Goal: Contribute content

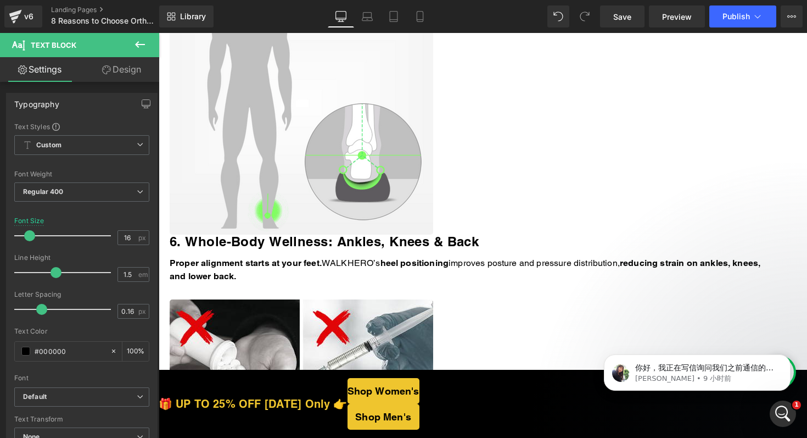
scroll to position [1975, 0]
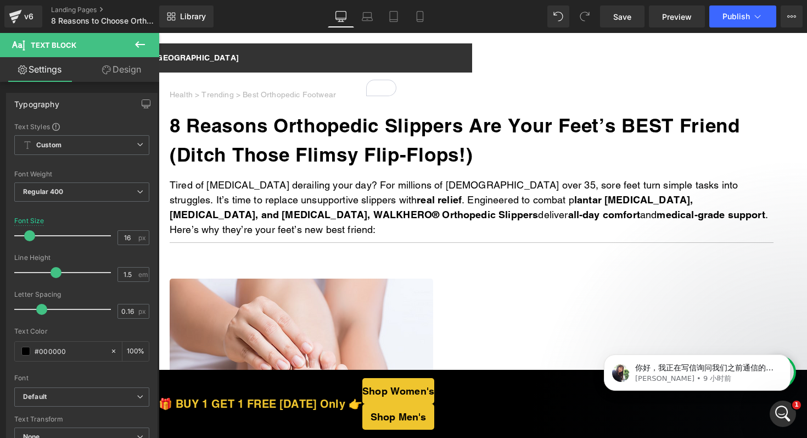
scroll to position [3, 0]
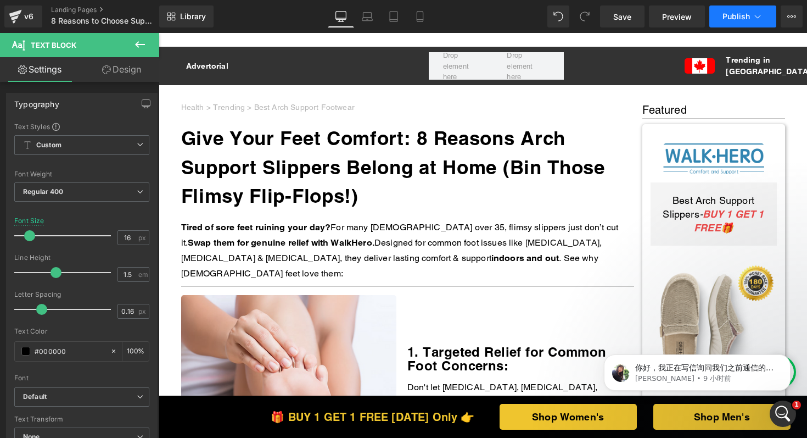
click at [728, 15] on span "Publish" at bounding box center [736, 16] width 27 height 9
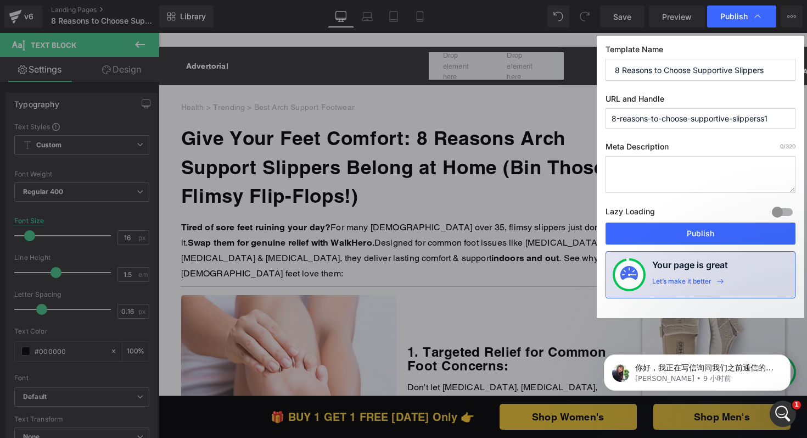
click at [777, 117] on input "8-reasons-to-choose-supportive-slipperss1" at bounding box center [701, 118] width 190 height 20
click at [737, 118] on input "8-reasons-to-choose-supportive-slippers" at bounding box center [701, 118] width 190 height 20
click at [742, 118] on input "8-reasons-to-choose-supportive-housslippershouse" at bounding box center [701, 118] width 190 height 20
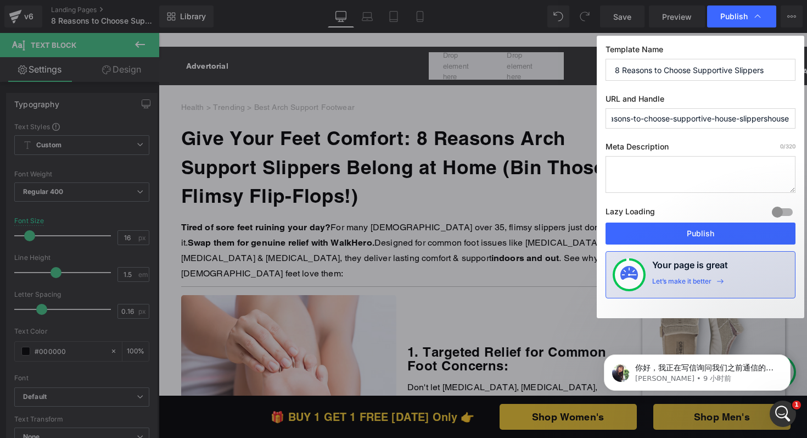
drag, startPoint x: 775, startPoint y: 119, endPoint x: 807, endPoint y: 119, distance: 31.3
click at [807, 119] on div "Publish Template Name 8 Reasons to Choose Supportive Slippers URL and Handle 8-…" at bounding box center [403, 219] width 807 height 438
click at [765, 119] on input "8-reasons-to-choose-supportive-house-slippershouse" at bounding box center [701, 118] width 190 height 20
drag, startPoint x: 765, startPoint y: 116, endPoint x: 807, endPoint y: 120, distance: 41.3
click at [807, 120] on div "Publish Template Name 8 Reasons to Choose Supportive Slippers URL and Handle 8-…" at bounding box center [403, 219] width 807 height 438
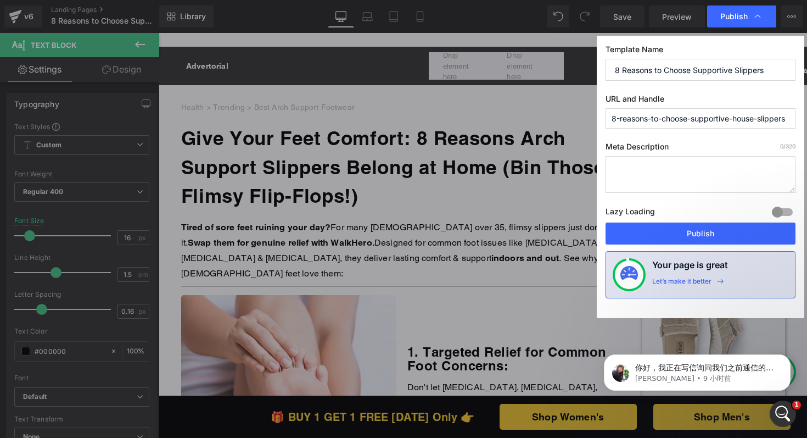
scroll to position [0, 1]
type input "8-reasons-to-choose-supportive-house-slippers"
click at [697, 230] on button "Publish" at bounding box center [701, 233] width 190 height 22
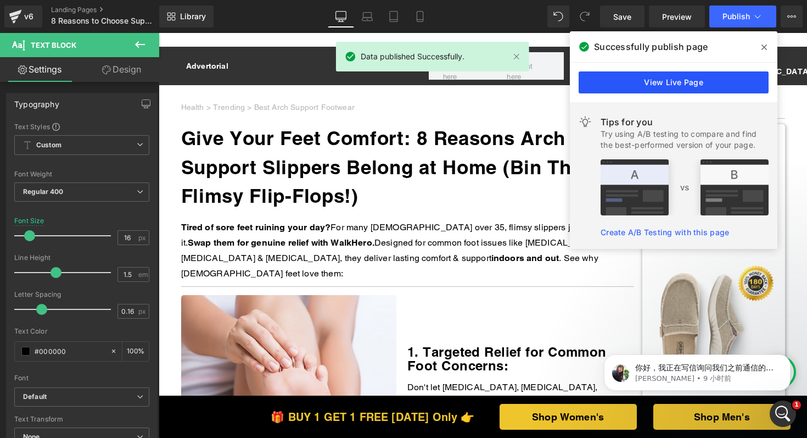
click at [699, 83] on link "View Live Page" at bounding box center [674, 82] width 190 height 22
